Goal: Information Seeking & Learning: Learn about a topic

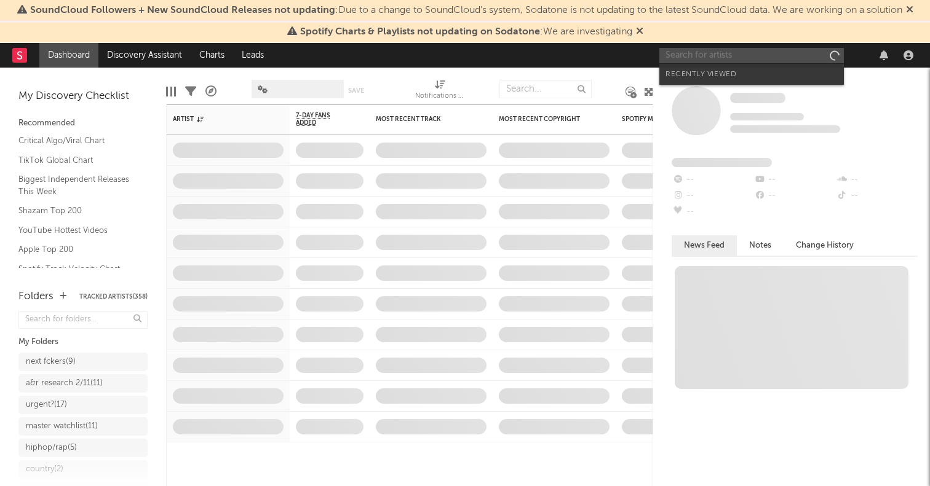
click at [724, 56] on input "text" at bounding box center [751, 55] width 185 height 15
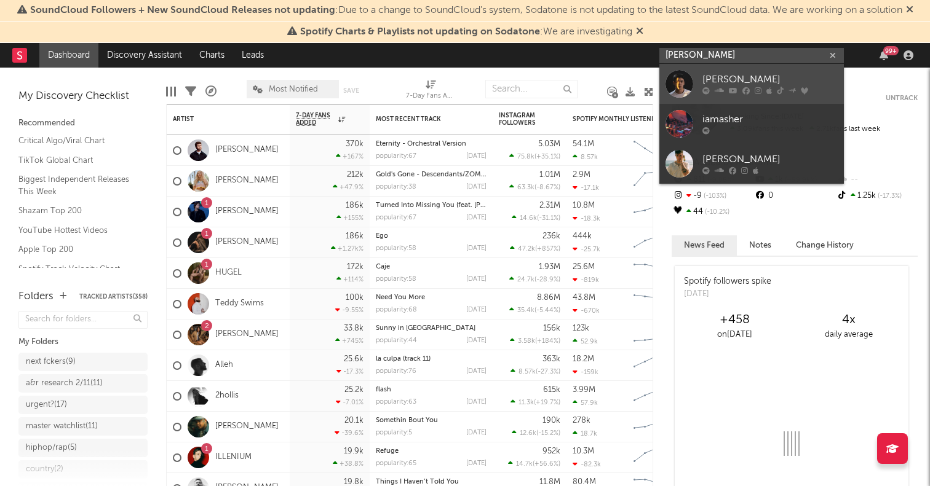
type input "[PERSON_NAME]"
click at [678, 75] on div at bounding box center [679, 84] width 28 height 28
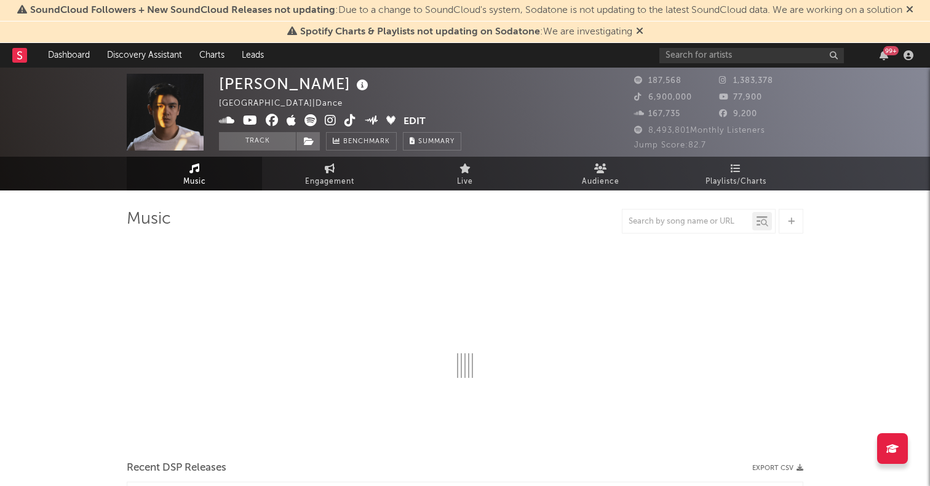
select select "6m"
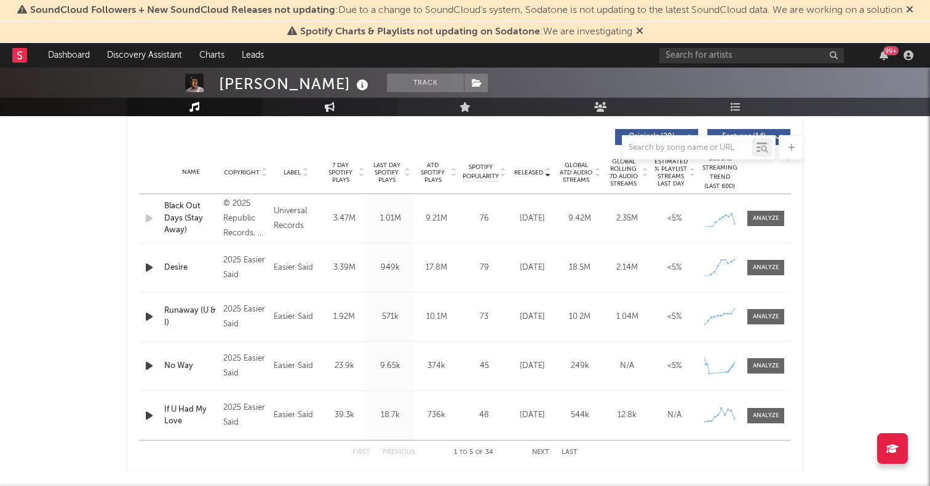
scroll to position [444, 0]
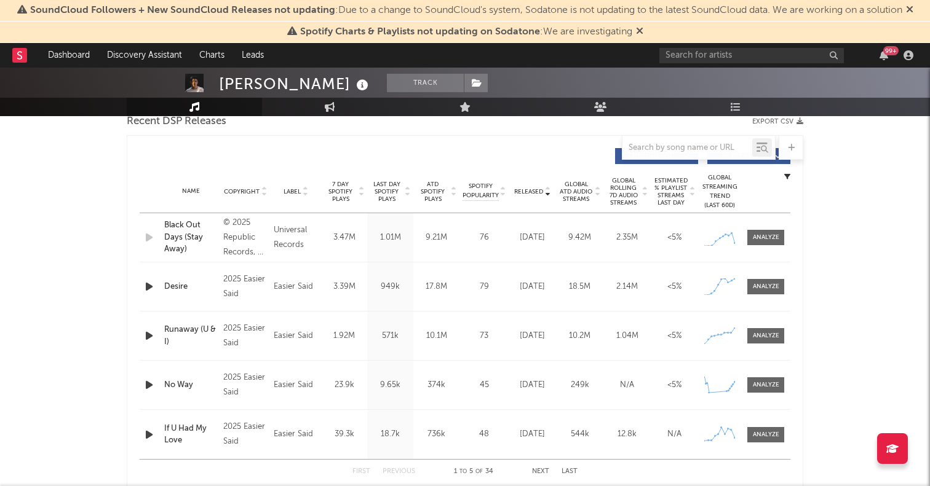
click at [568, 188] on span "Global ATD Audio Streams" at bounding box center [576, 192] width 34 height 22
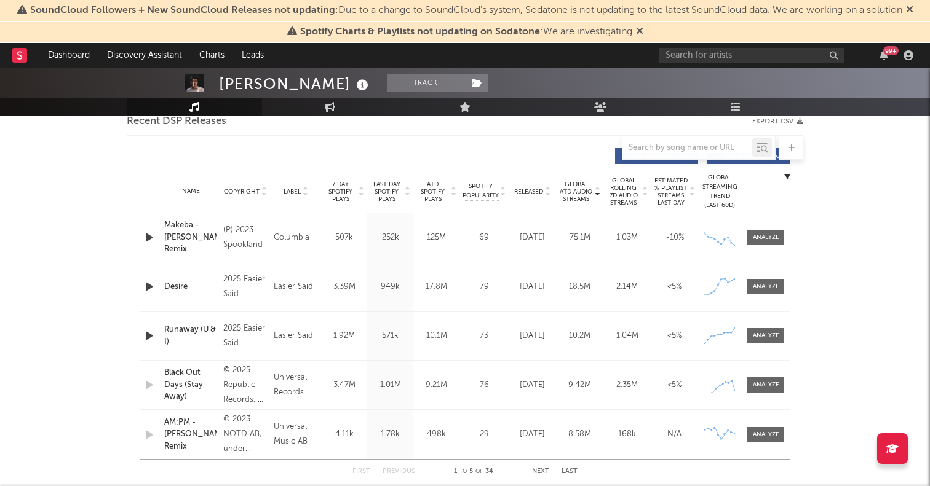
click at [225, 238] on div "(P) 2023 Spookland" at bounding box center [245, 238] width 44 height 30
click at [769, 242] on div at bounding box center [766, 237] width 26 height 9
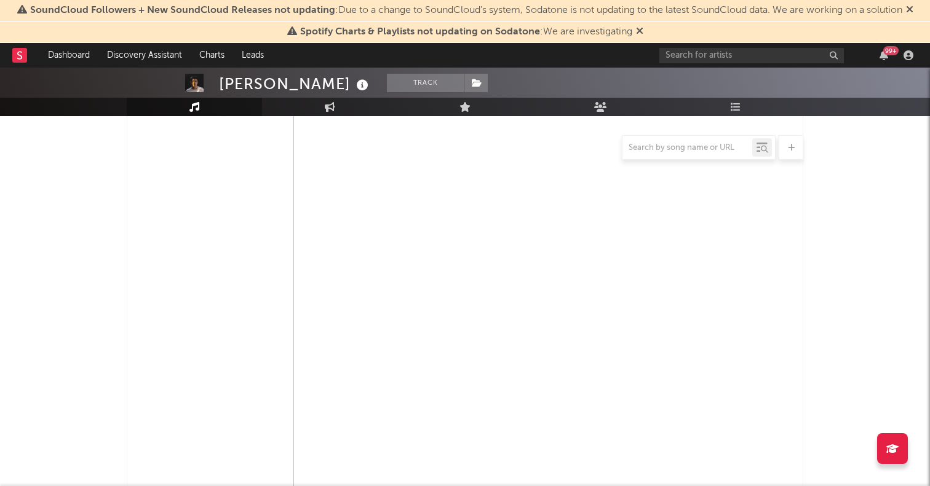
select select "6m"
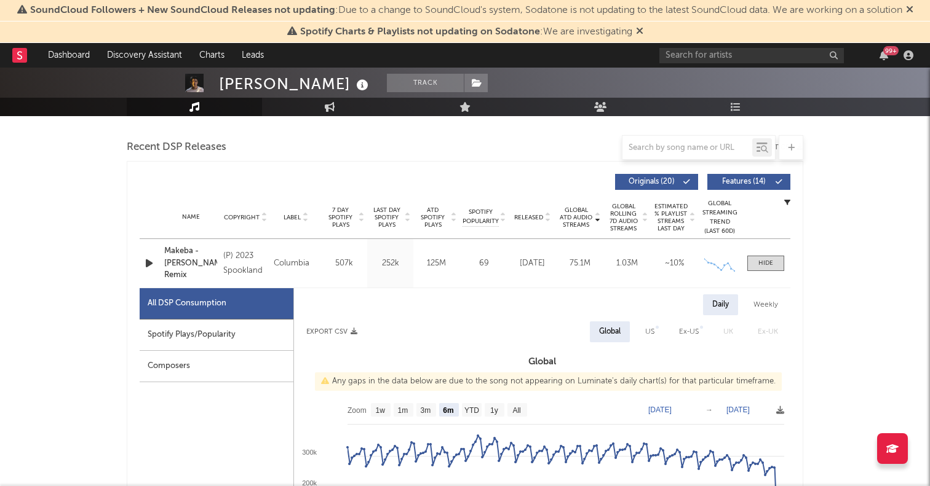
scroll to position [485, 0]
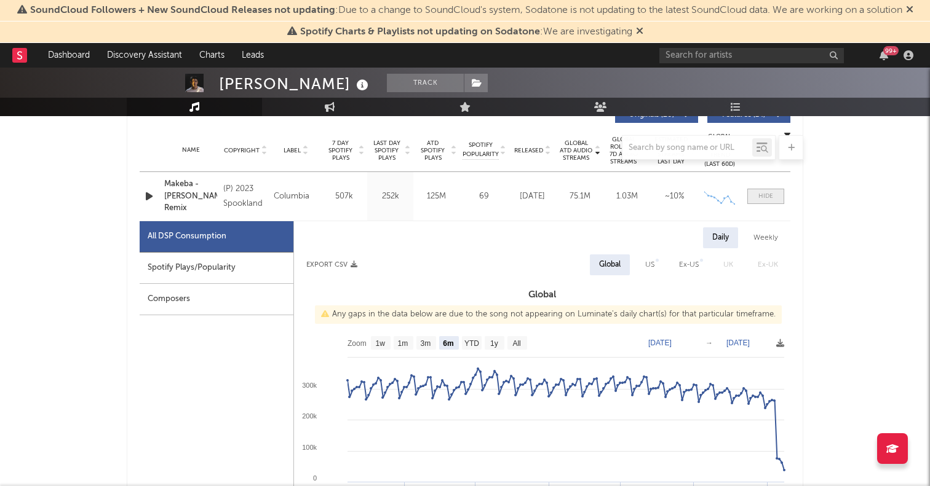
click at [774, 193] on span at bounding box center [765, 196] width 37 height 15
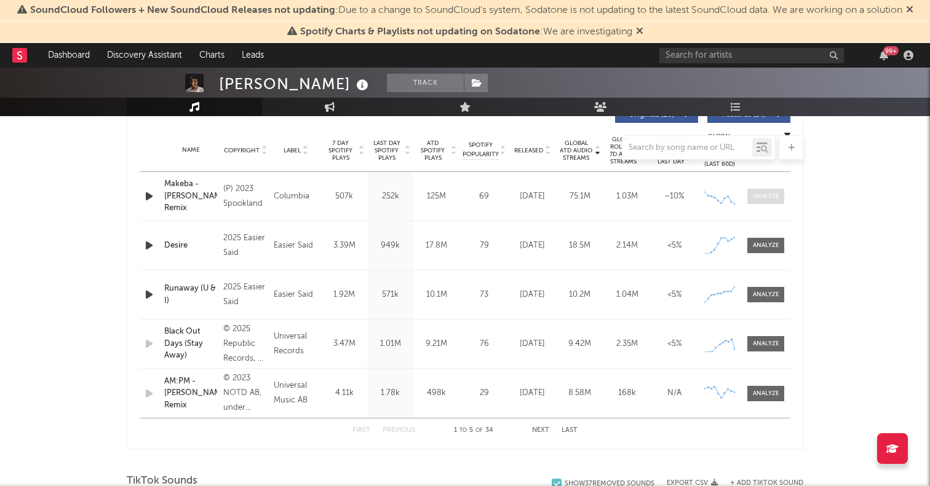
click at [770, 194] on div at bounding box center [766, 196] width 26 height 9
select select "6m"
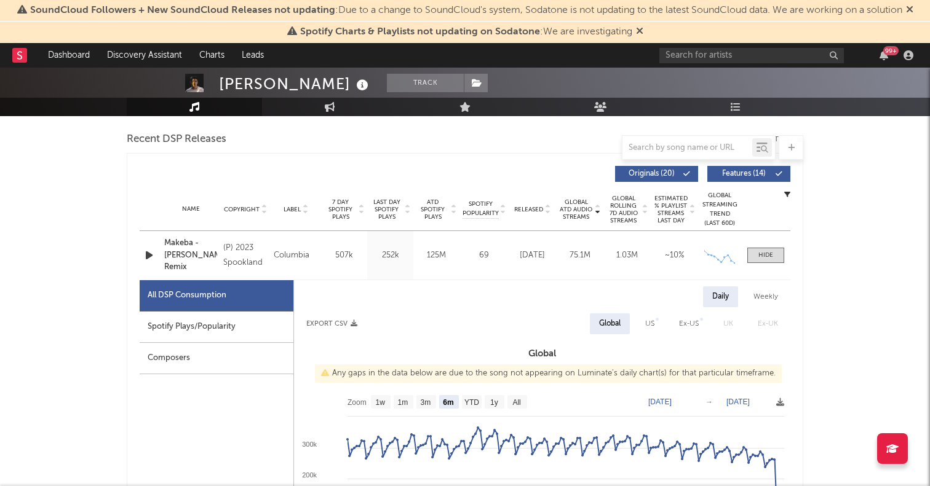
scroll to position [300, 0]
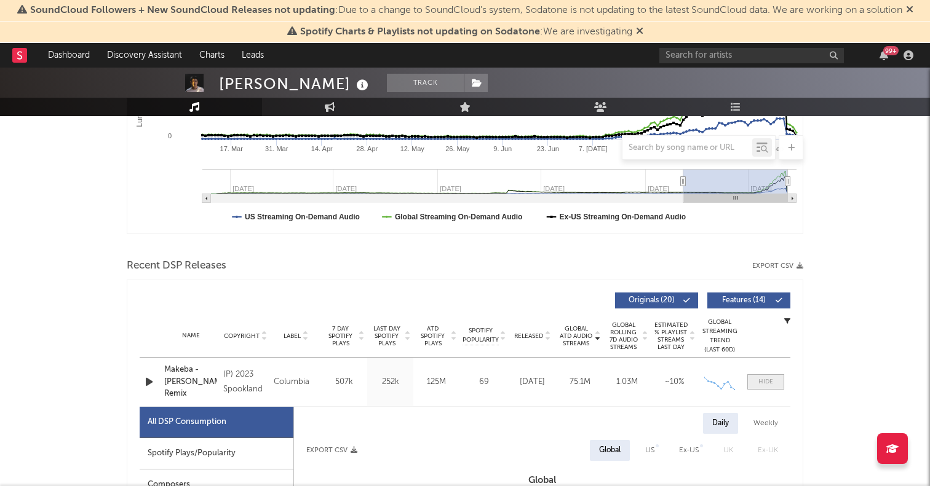
click at [764, 376] on span at bounding box center [765, 382] width 37 height 15
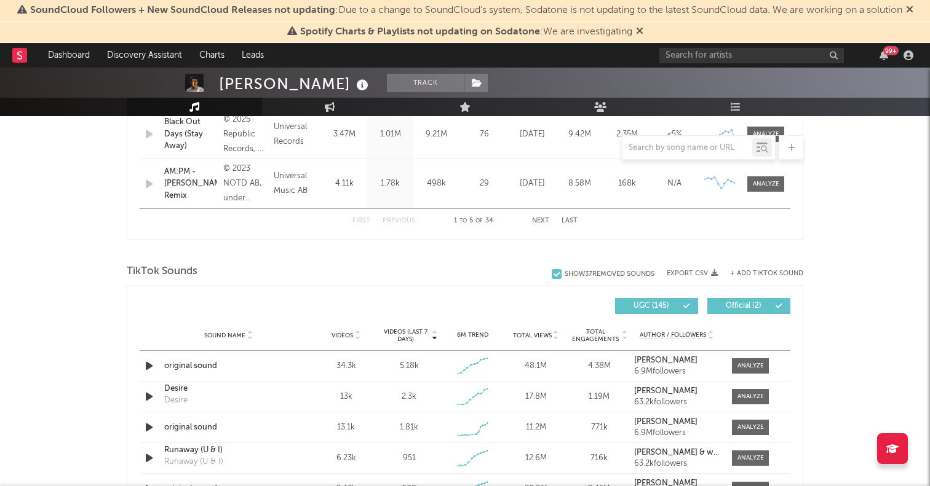
scroll to position [747, 0]
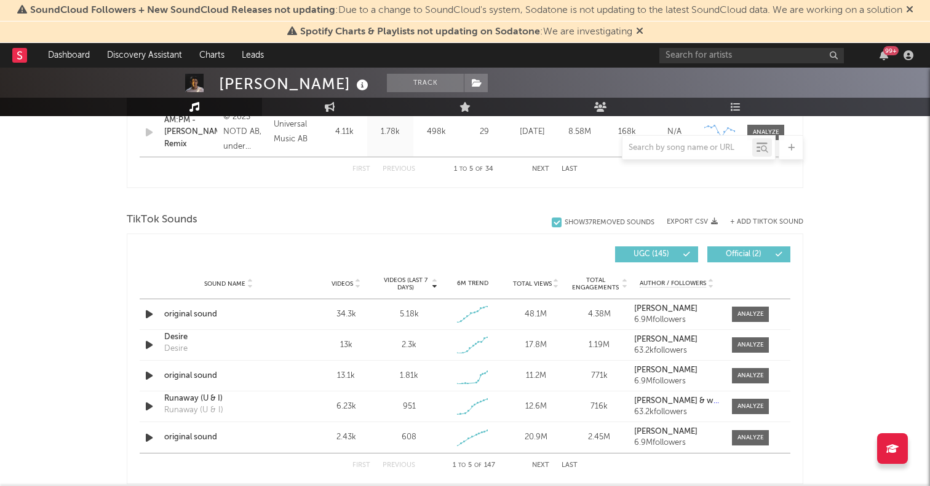
click at [528, 280] on span "Total Views" at bounding box center [532, 283] width 39 height 7
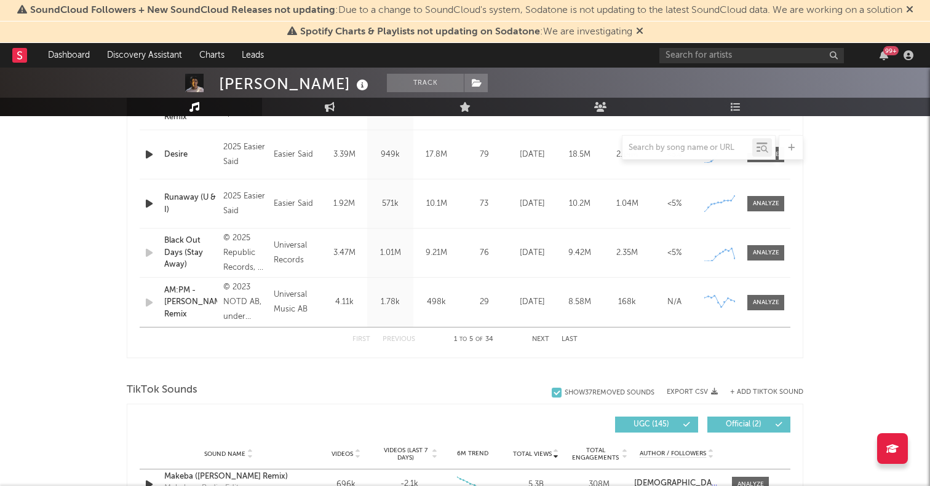
scroll to position [573, 0]
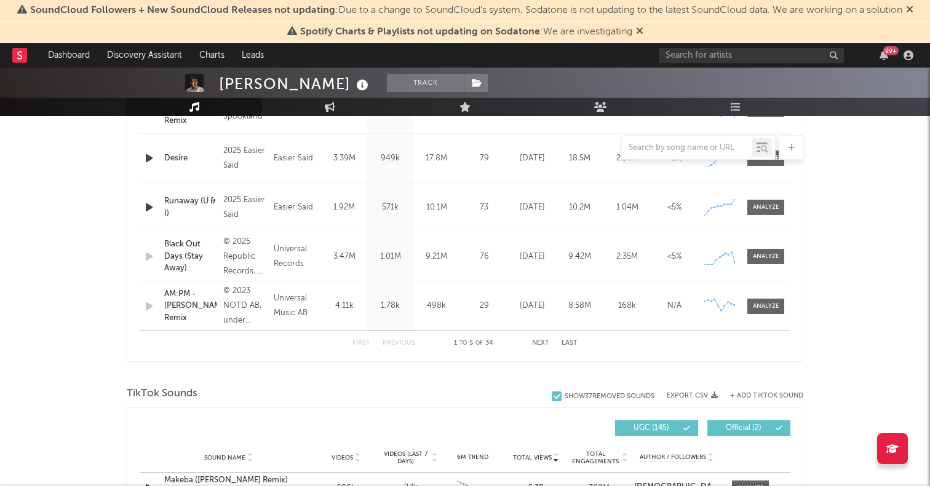
click at [534, 343] on button "Next" at bounding box center [540, 343] width 17 height 7
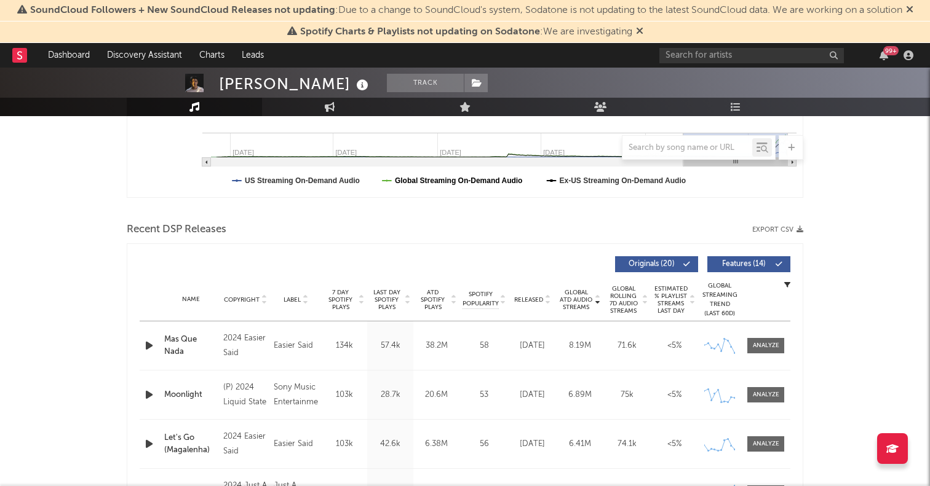
scroll to position [321, 0]
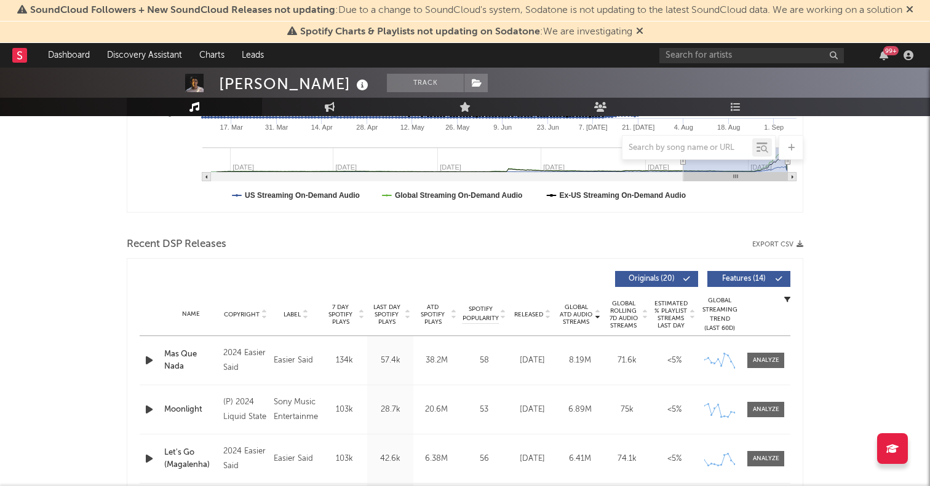
click at [571, 311] on span "Global ATD Audio Streams" at bounding box center [576, 315] width 34 height 22
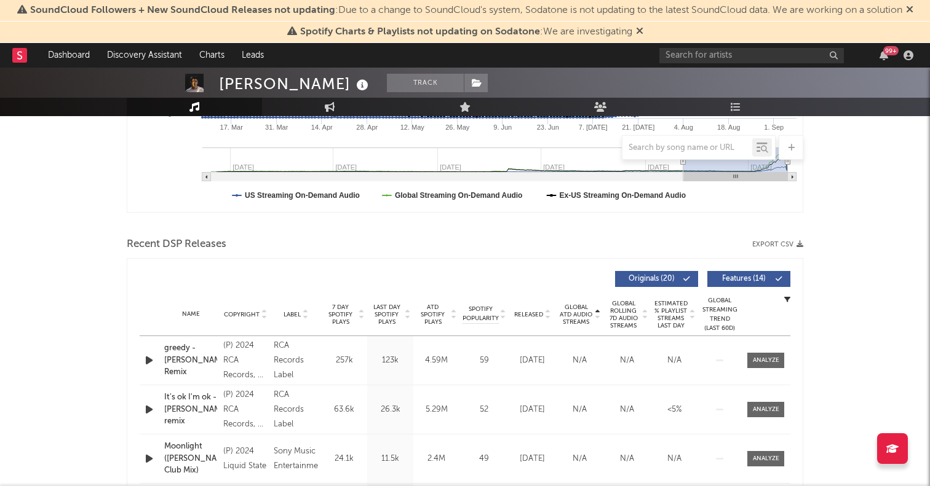
click at [571, 311] on span "Global ATD Audio Streams" at bounding box center [576, 315] width 34 height 22
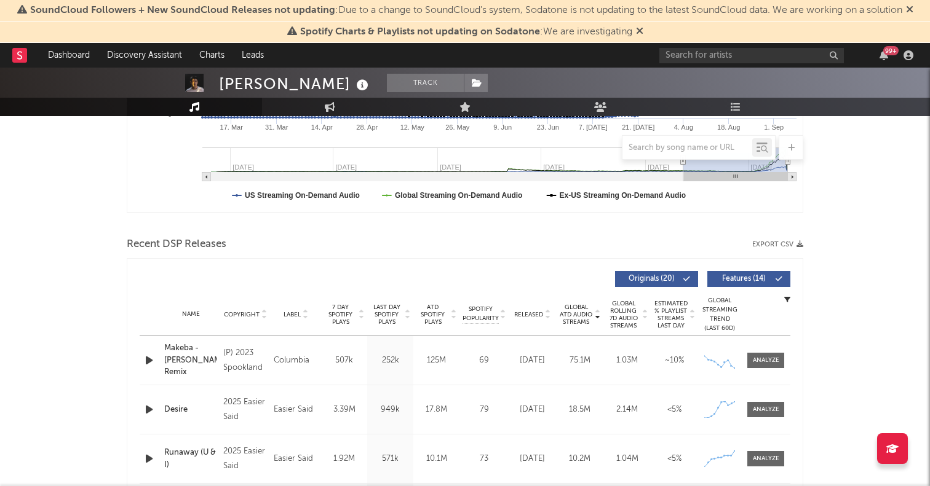
click at [172, 357] on div "Makeba - [PERSON_NAME] Remix" at bounding box center [190, 361] width 53 height 36
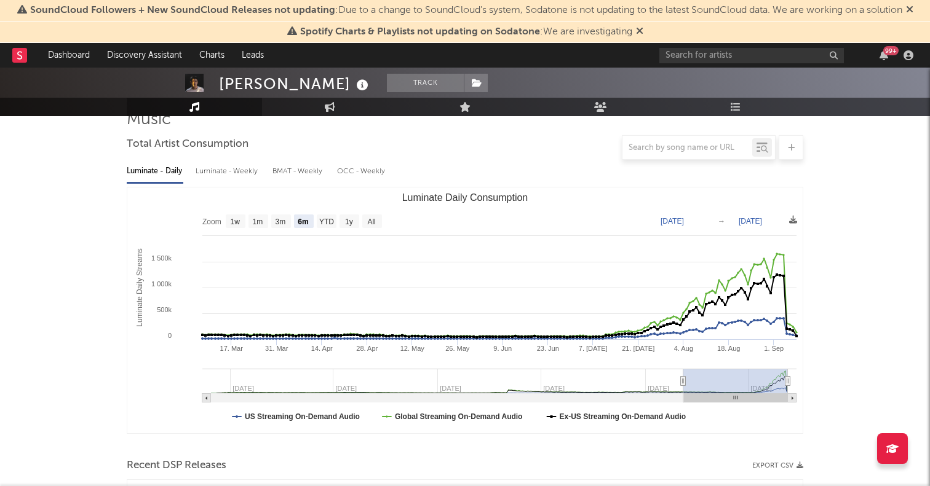
scroll to position [0, 0]
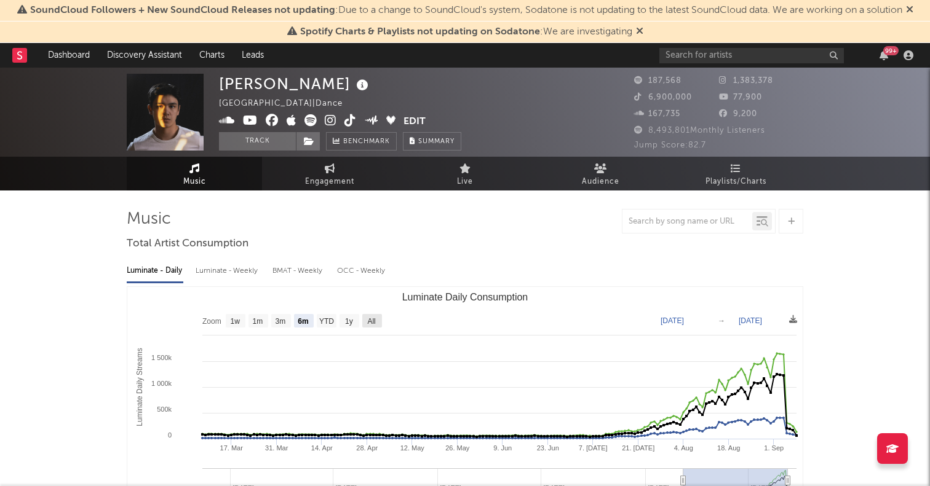
click at [371, 319] on text "All" at bounding box center [371, 321] width 8 height 9
select select "All"
type input "[DATE]"
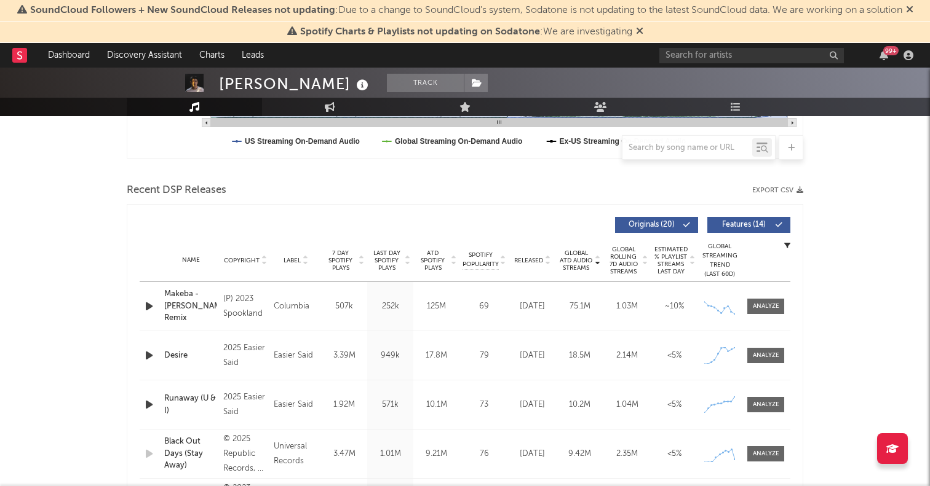
scroll to position [473, 0]
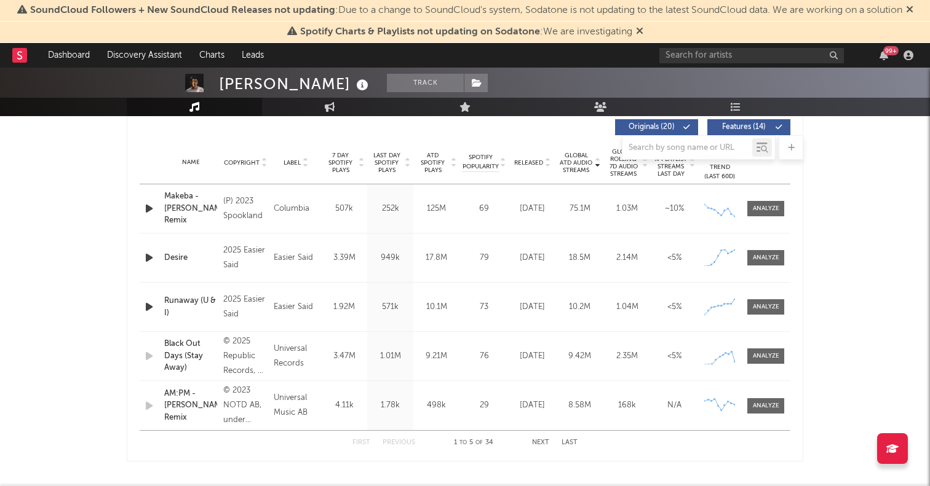
click at [632, 448] on div "First Previous 1 to 5 of 34 Next Last" at bounding box center [465, 443] width 651 height 25
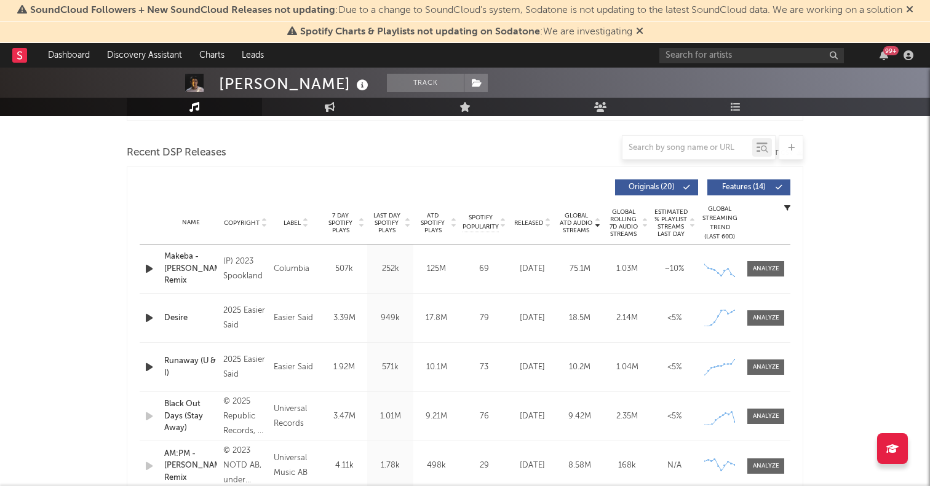
scroll to position [394, 0]
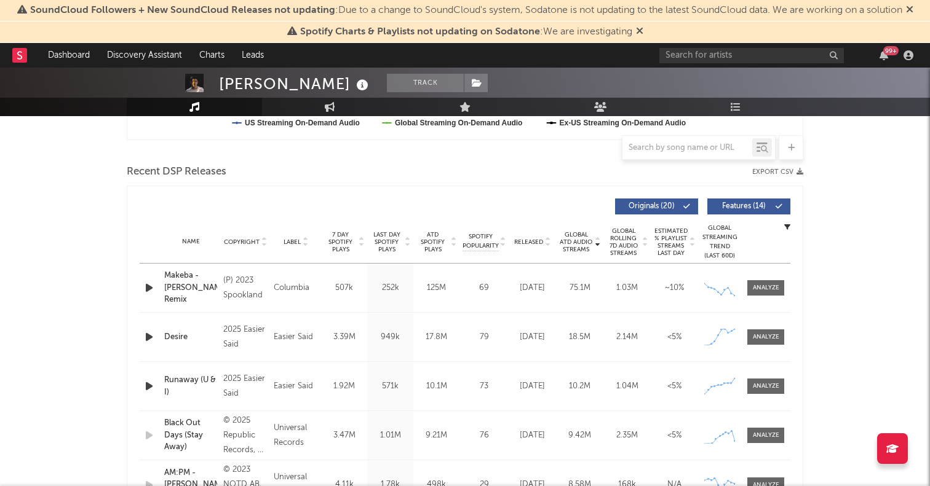
click at [756, 296] on div "Name Makeba - [PERSON_NAME] Remix Copyright (P) 2023 Spookland Label Columbia A…" at bounding box center [465, 288] width 651 height 49
click at [754, 288] on div at bounding box center [766, 288] width 26 height 9
select select "6m"
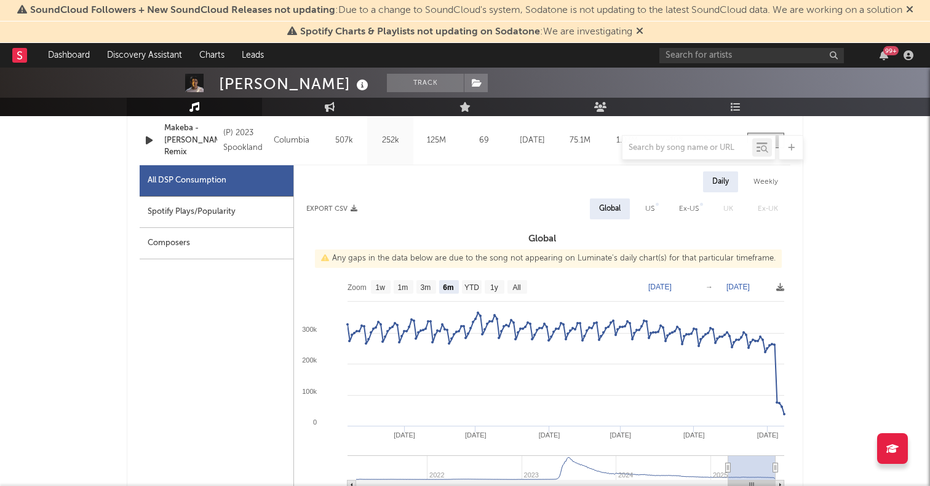
scroll to position [538, 0]
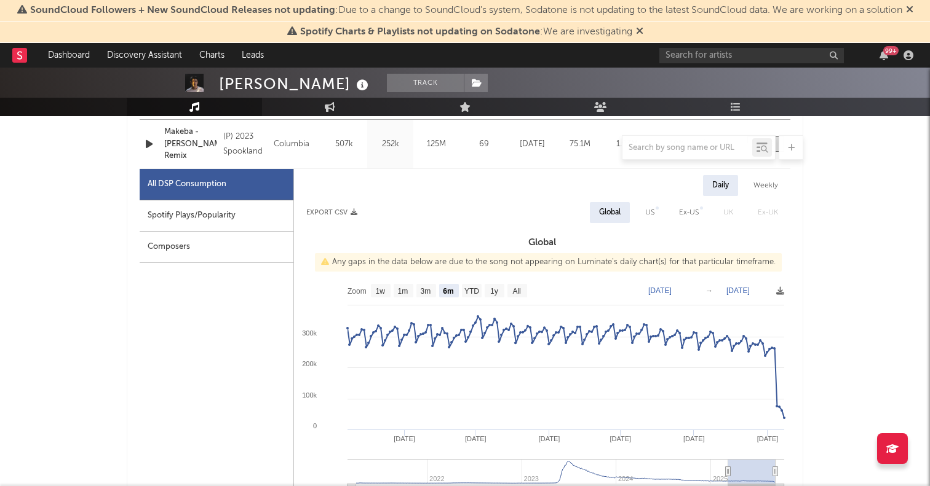
click at [190, 215] on div "Spotify Plays/Popularity" at bounding box center [217, 215] width 154 height 31
select select "6m"
select select "1w"
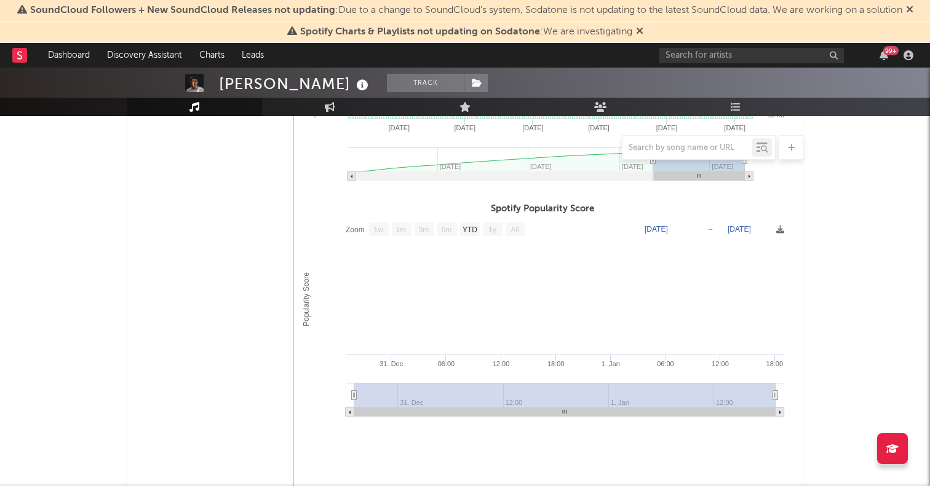
scroll to position [493, 0]
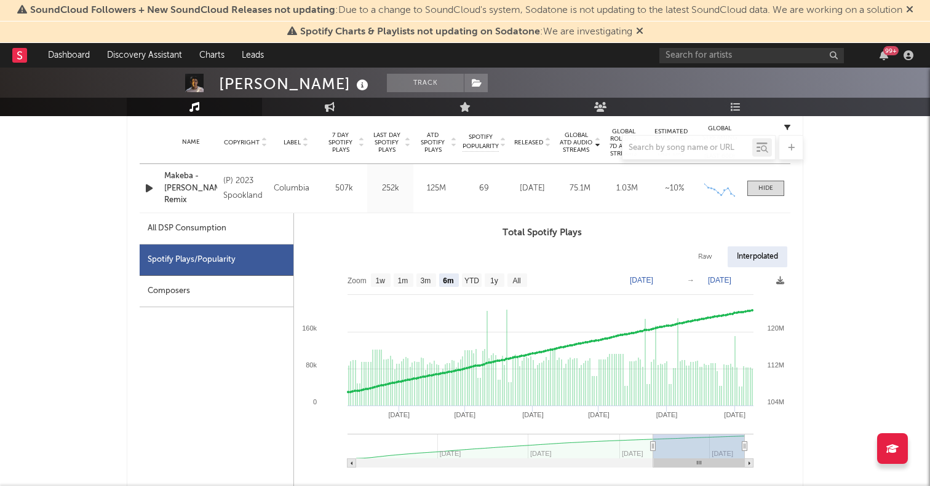
click at [226, 225] on div "All DSP Consumption" at bounding box center [187, 228] width 79 height 15
select select "6m"
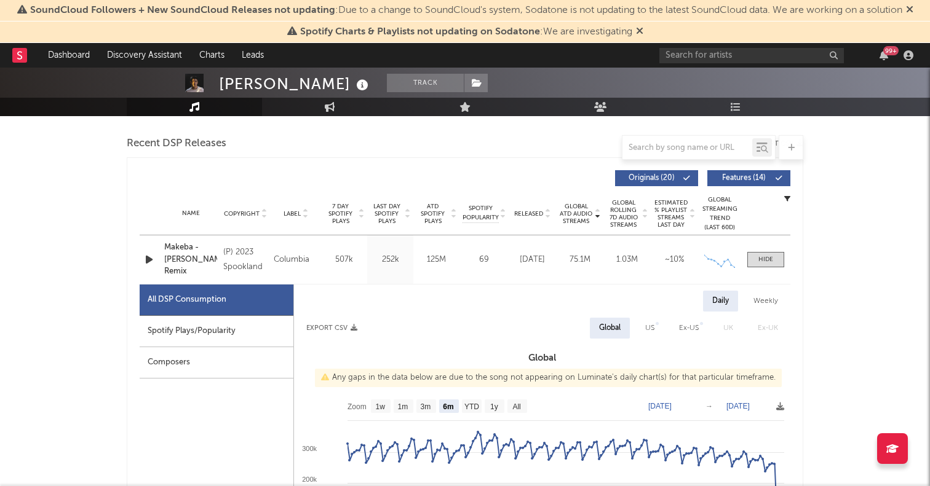
scroll to position [403, 0]
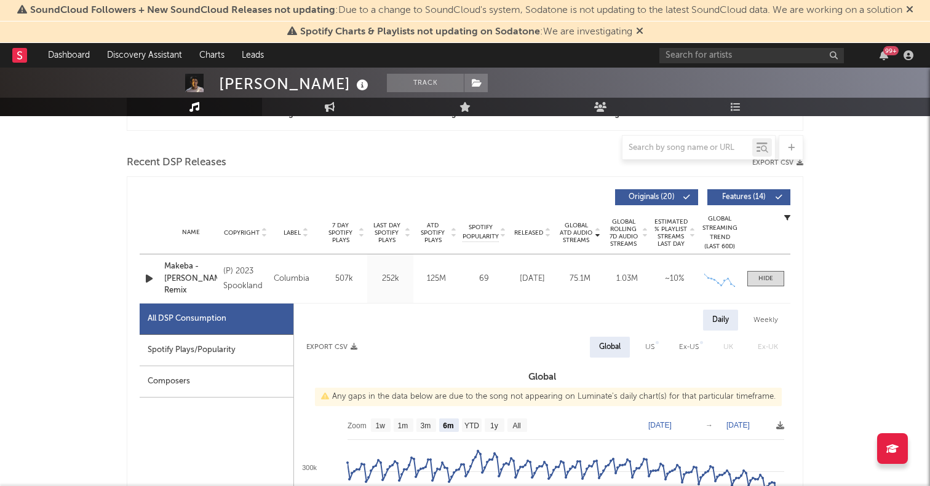
click at [783, 217] on div "Name Copyright Label Album Names Composer Names 7 Day Spotify Plays Last Day Sp…" at bounding box center [465, 233] width 651 height 43
click at [788, 220] on icon "button" at bounding box center [787, 218] width 6 height 6
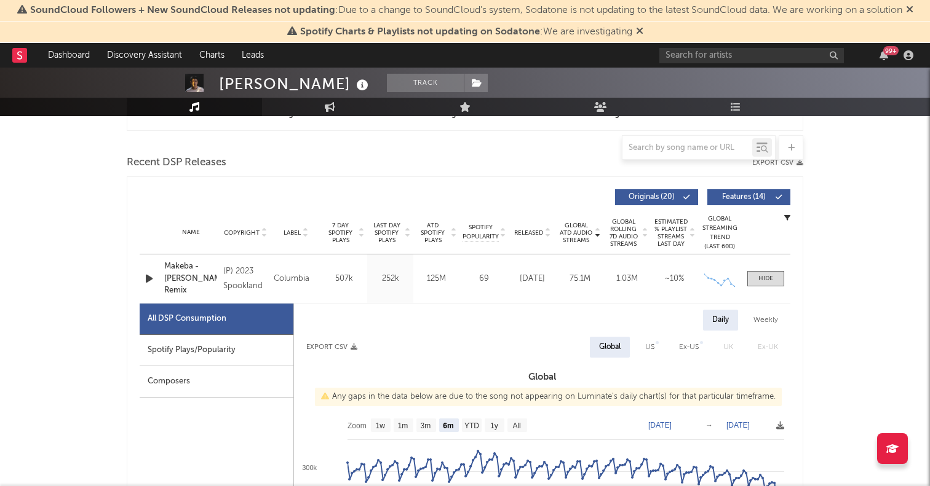
click at [515, 223] on div "Name Copyright Label Album Names Composer Names 7 Day Spotify Plays Last Day Sp…" at bounding box center [465, 233] width 651 height 43
click at [446, 190] on div at bounding box center [302, 197] width 325 height 16
click at [765, 284] on span at bounding box center [765, 278] width 37 height 15
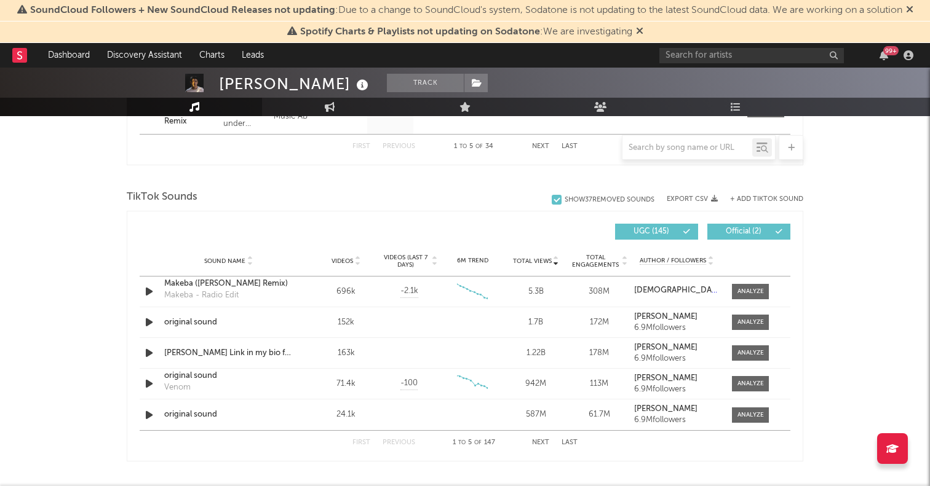
scroll to position [770, 0]
click at [218, 280] on div "Makeba ([PERSON_NAME] Remix)" at bounding box center [228, 283] width 129 height 12
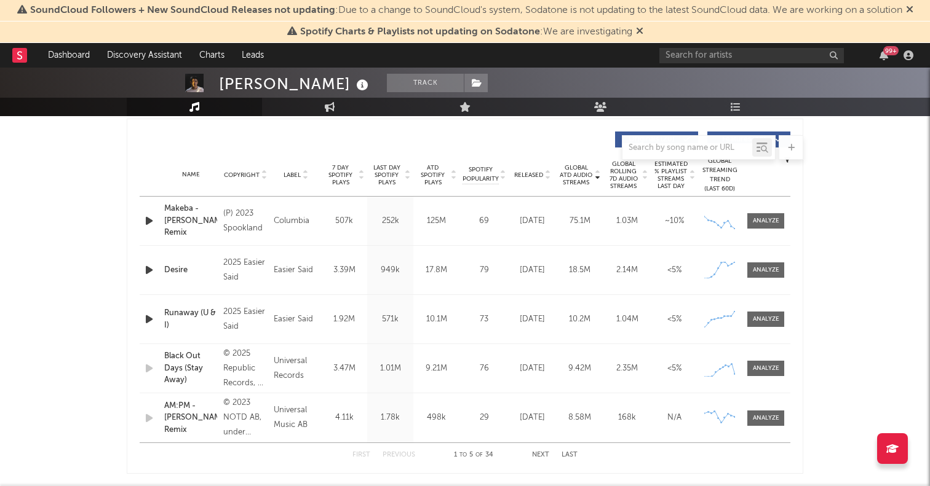
scroll to position [445, 0]
